Goal: Check status: Check status

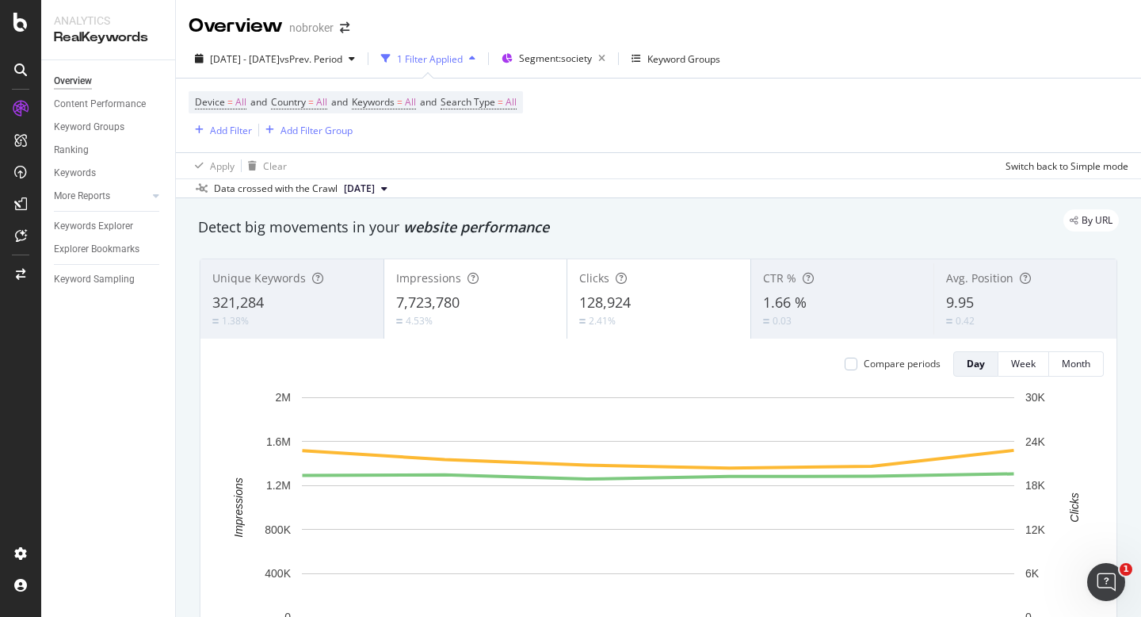
click at [648, 185] on div "Data crossed with the Crawl [DATE]" at bounding box center [658, 187] width 965 height 19
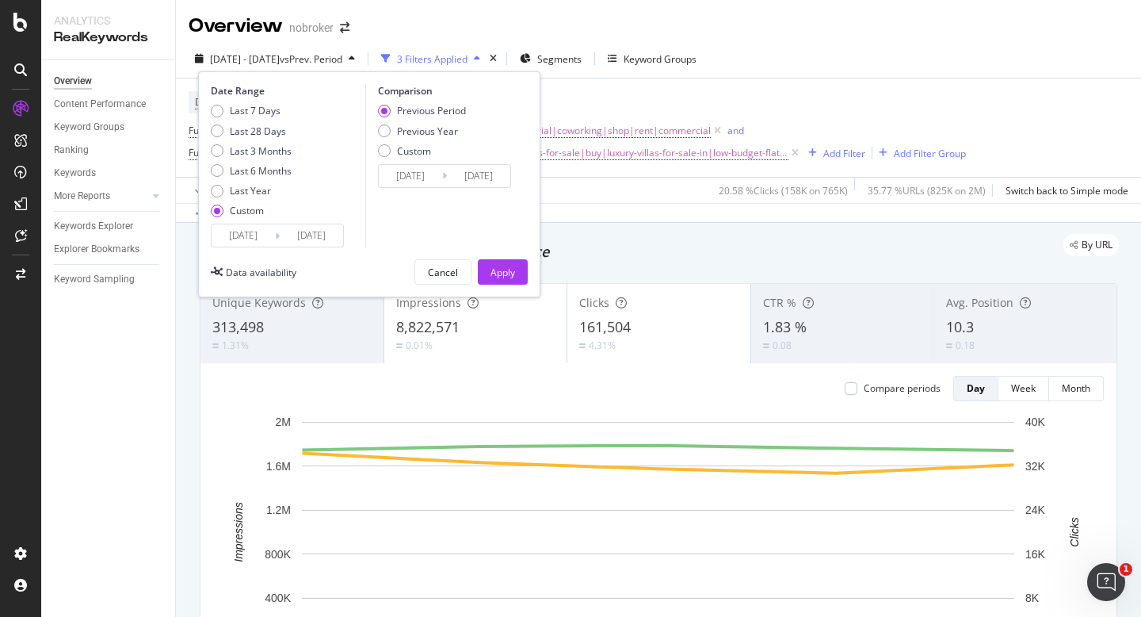
click at [254, 237] on input "[DATE]" at bounding box center [243, 235] width 63 height 22
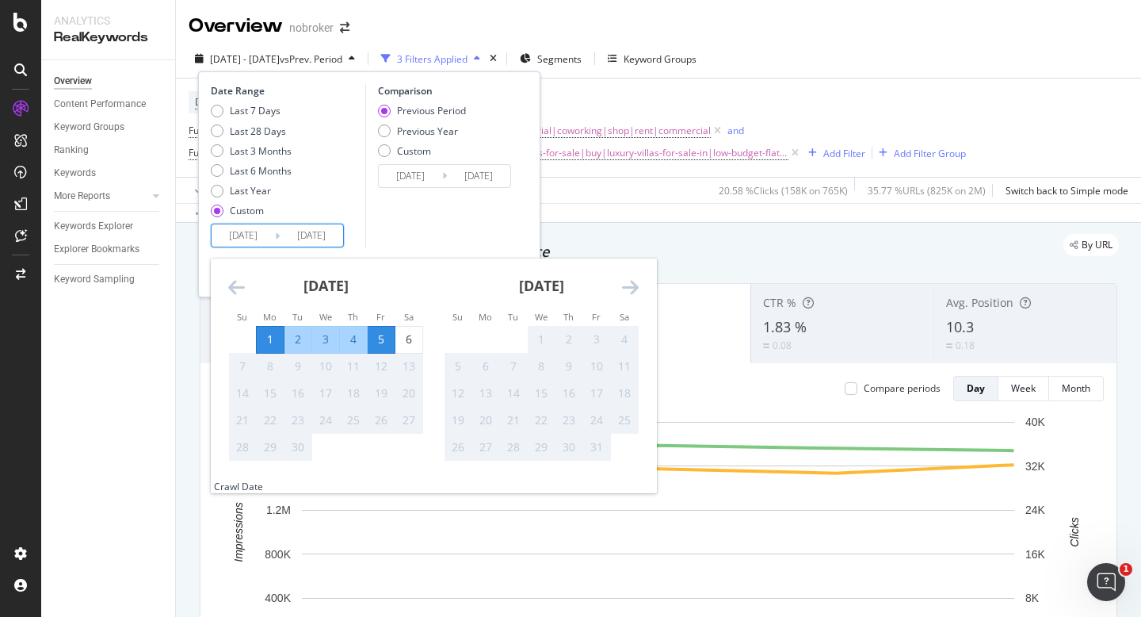
click at [264, 338] on div "1" at bounding box center [270, 339] width 27 height 16
click at [407, 347] on div "6" at bounding box center [408, 339] width 27 height 16
type input "2025/09/06"
type input "2025/08/26"
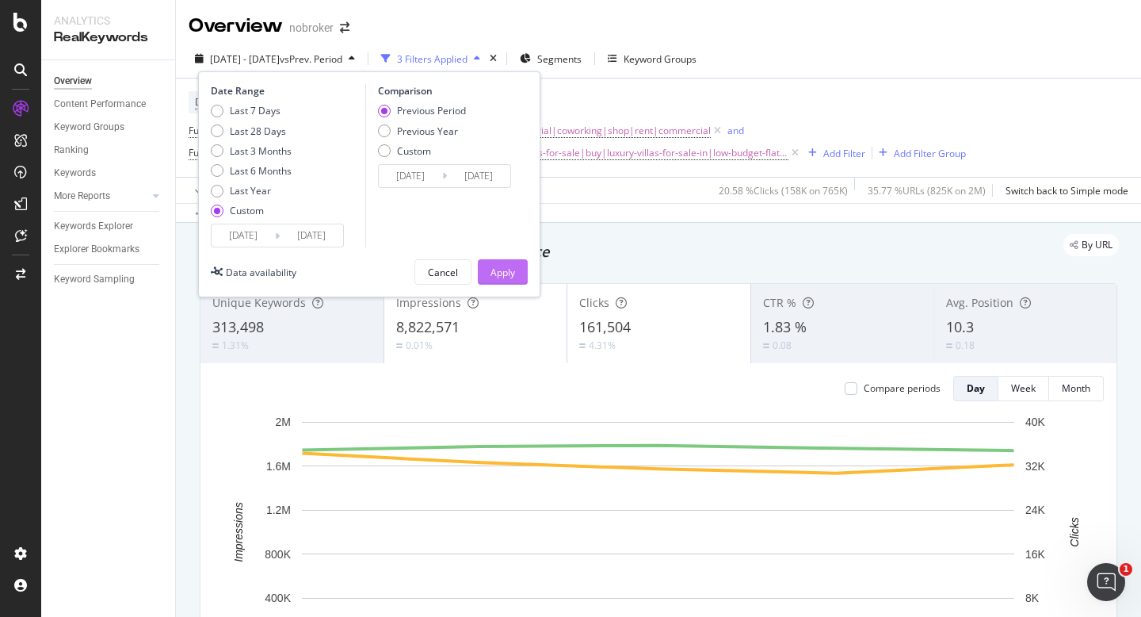
click at [510, 269] on div "Apply" at bounding box center [503, 271] width 25 height 13
